Goal: Task Accomplishment & Management: Use online tool/utility

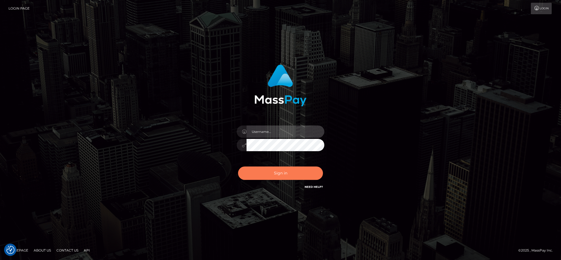
type input "cgomez.nvision"
click at [290, 178] on button "Sign in" at bounding box center [280, 173] width 85 height 13
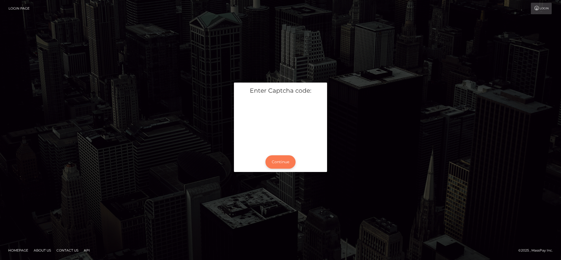
click at [279, 164] on button "Continue" at bounding box center [280, 161] width 30 height 13
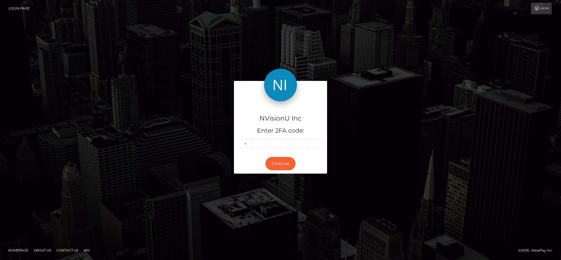
type input "6"
type input "5"
type input "1"
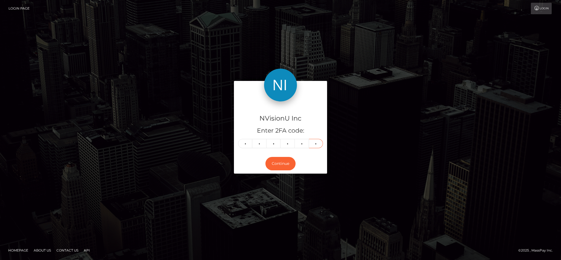
type input "4"
click at [279, 164] on button "Continue" at bounding box center [280, 163] width 30 height 13
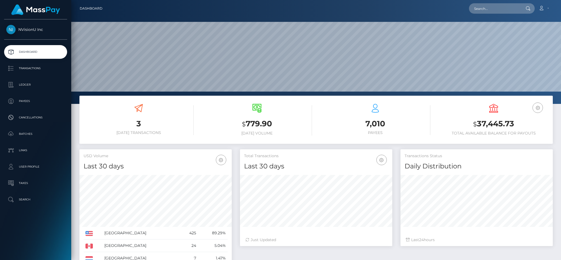
scroll to position [97, 152]
click at [27, 135] on p "Batches" at bounding box center [35, 134] width 59 height 8
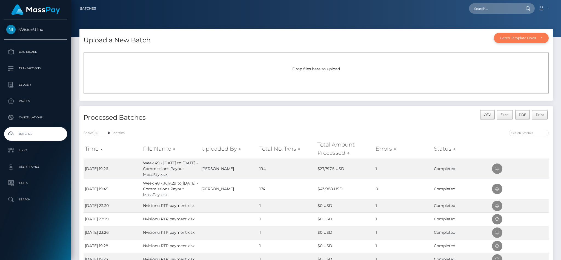
click at [525, 39] on div "Batch Template Download" at bounding box center [518, 38] width 36 height 4
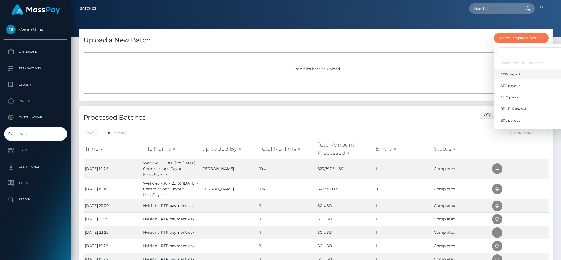
click at [515, 71] on link "AED payout" at bounding box center [532, 74] width 77 height 10
select select "/batch_templates/AED payout.xlsx"
select select
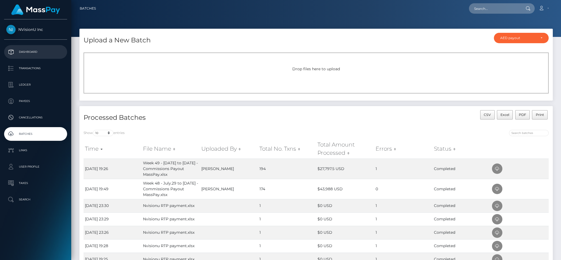
click at [29, 50] on p "Dashboard" at bounding box center [35, 52] width 59 height 8
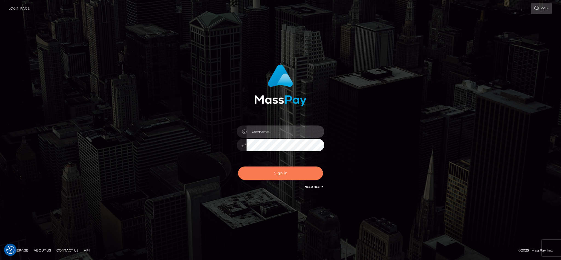
type input "cgomez.nvision"
click at [269, 179] on button "Sign in" at bounding box center [280, 173] width 85 height 13
type input "cgomez.nvision"
click at [295, 174] on button "Sign in" at bounding box center [280, 173] width 85 height 13
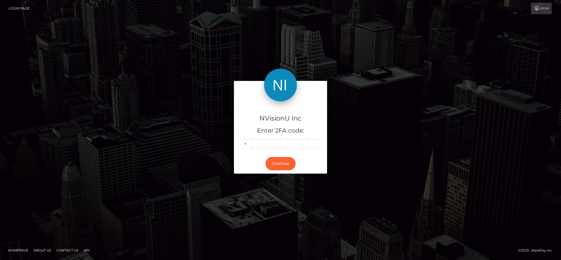
type input "2"
type input "5"
type input "2"
type input "1"
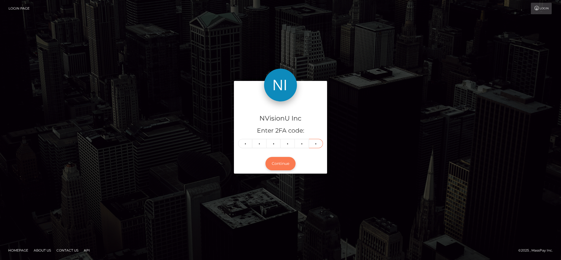
type input "7"
click at [282, 163] on button "Continue" at bounding box center [280, 163] width 30 height 13
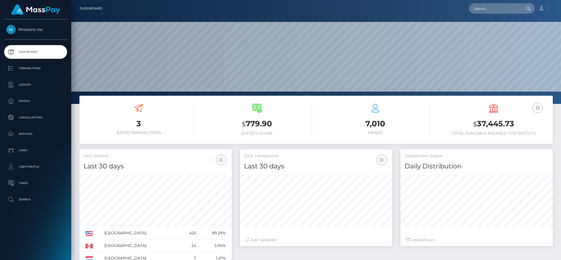
scroll to position [97, 152]
click at [21, 132] on p "Batches" at bounding box center [35, 134] width 59 height 8
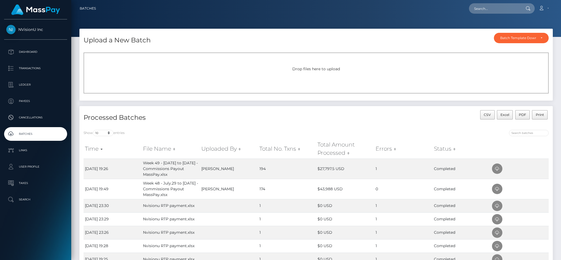
click at [195, 83] on div "Drop files here to upload" at bounding box center [315, 73] width 465 height 41
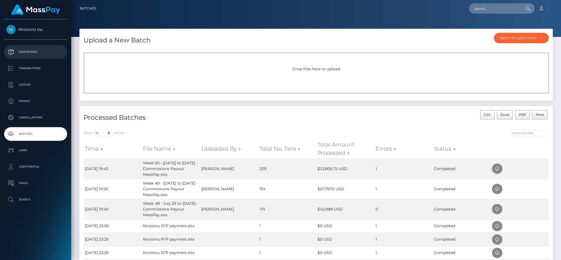
click at [22, 49] on p "Dashboard" at bounding box center [35, 52] width 59 height 8
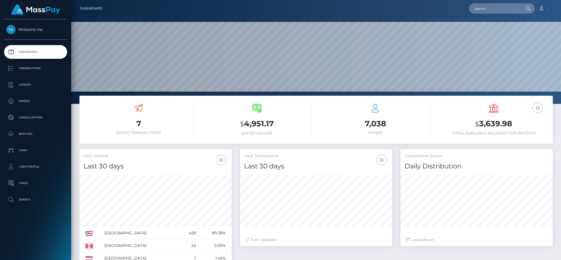
scroll to position [97, 152]
click at [489, 4] on input "text" at bounding box center [494, 8] width 51 height 10
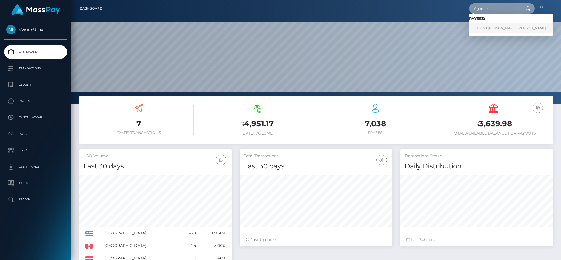
type input "Cgomez"
click at [488, 25] on link "Isis Del Carmen Gomez Merino" at bounding box center [511, 28] width 84 height 10
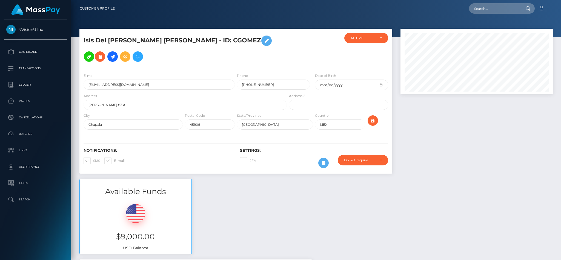
scroll to position [66, 152]
click at [122, 56] on icon at bounding box center [125, 56] width 7 height 7
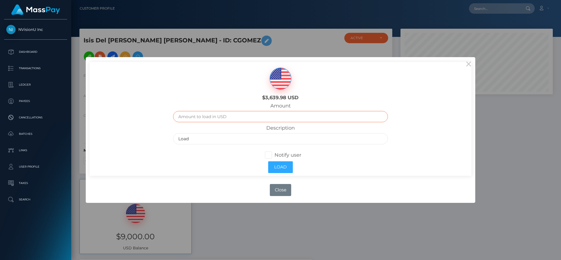
click at [211, 119] on input "text" at bounding box center [280, 116] width 214 height 11
type input "3000"
click at [201, 139] on input "Load" at bounding box center [280, 138] width 214 height 11
type input "L"
type input "P"
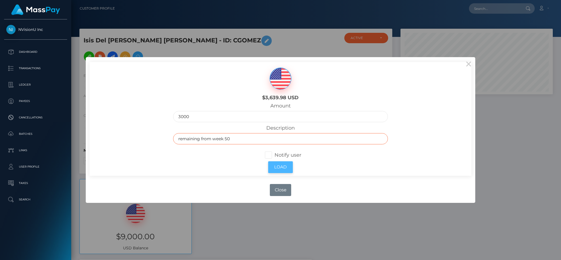
type input "remaining from week 50"
click at [276, 169] on button "Load" at bounding box center [280, 168] width 25 height 12
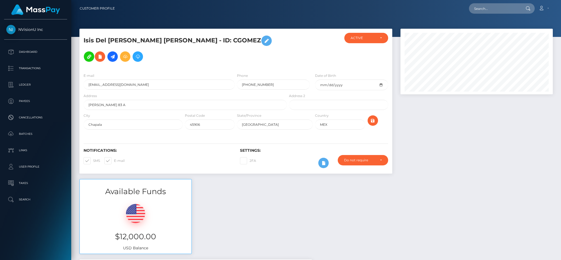
scroll to position [66, 152]
click at [24, 51] on p "Dashboard" at bounding box center [35, 52] width 59 height 8
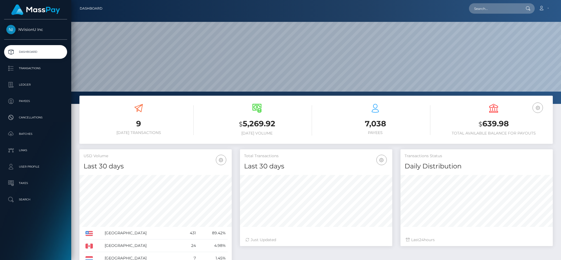
scroll to position [97, 152]
click at [502, 7] on input "text" at bounding box center [494, 8] width 51 height 10
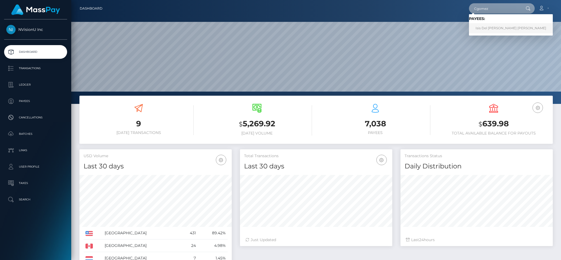
type input "Cgomez"
click at [484, 28] on link "Isis Del Carmen Gomez Merino" at bounding box center [511, 28] width 84 height 10
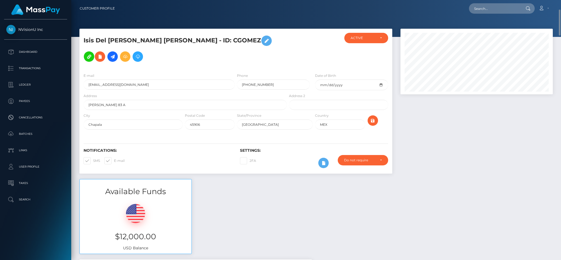
scroll to position [10, 0]
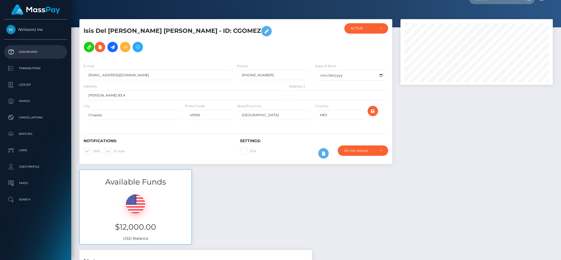
click at [50, 51] on p "Dashboard" at bounding box center [35, 52] width 59 height 8
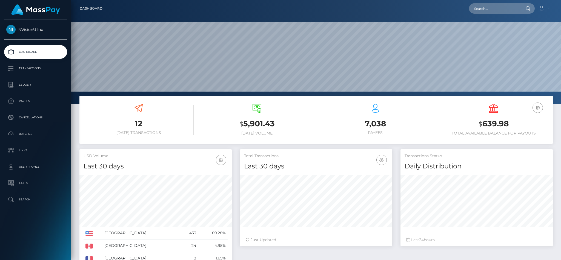
scroll to position [97, 152]
